Goal: Task Accomplishment & Management: Use online tool/utility

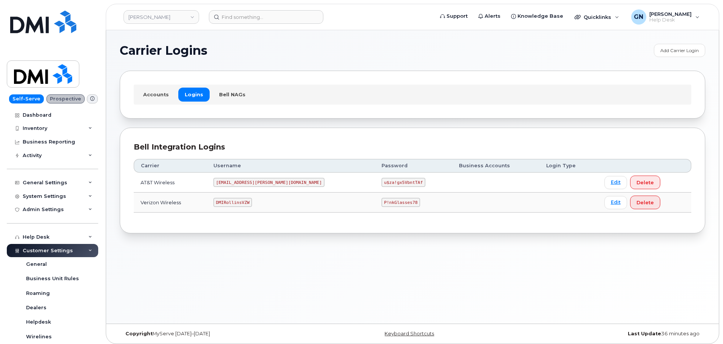
click at [244, 202] on code "DMIRollinsVZW" at bounding box center [232, 202] width 39 height 9
copy code "DMIRollinsVZW"
click at [381, 204] on code "P!nkGlasses78" at bounding box center [400, 202] width 39 height 9
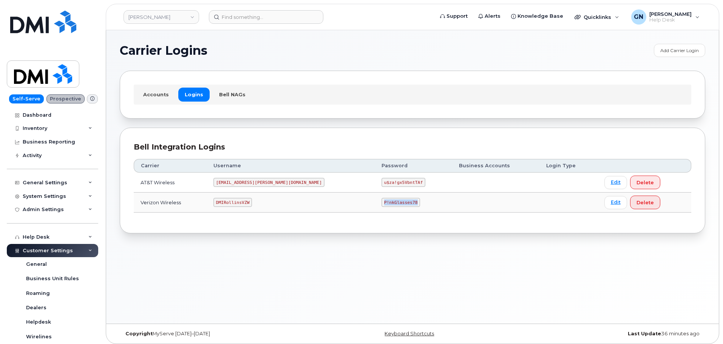
click at [381, 204] on code "P!nkGlasses78" at bounding box center [400, 202] width 39 height 9
copy code "P!nkGlasses78"
click at [240, 201] on code "DMIRollinsVZW" at bounding box center [232, 202] width 39 height 9
copy code "DMIRollinsVZW"
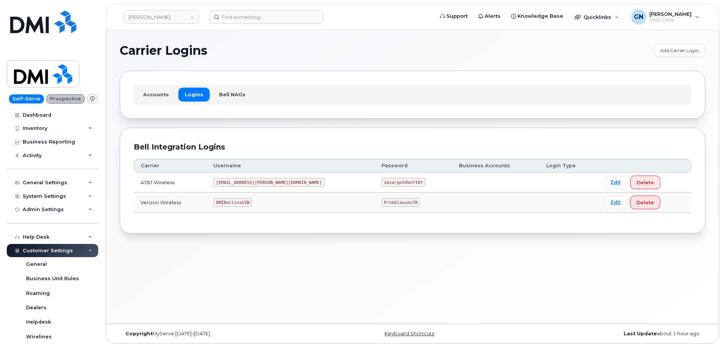
click at [381, 202] on code "P!nkGlasses78" at bounding box center [400, 202] width 39 height 9
copy code "P!nkGlasses78"
